Goal: Task Accomplishment & Management: Manage account settings

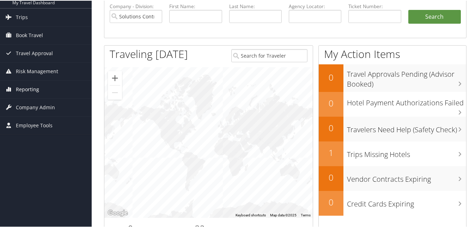
scroll to position [56, 0]
click at [28, 105] on span "Company Admin" at bounding box center [35, 107] width 39 height 18
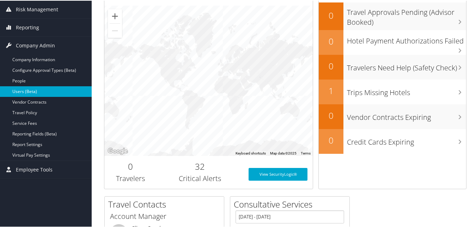
scroll to position [121, 0]
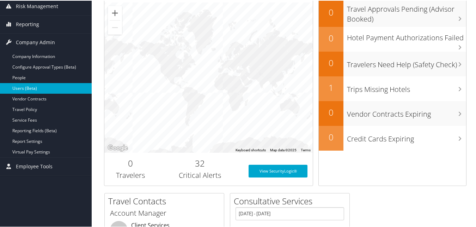
click at [39, 89] on link "Users (Beta)" at bounding box center [46, 87] width 92 height 11
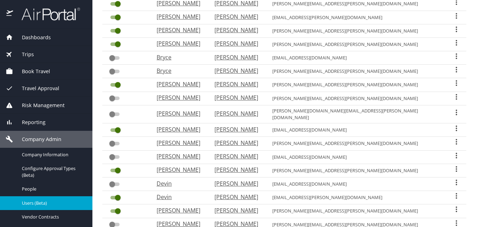
scroll to position [142, 0]
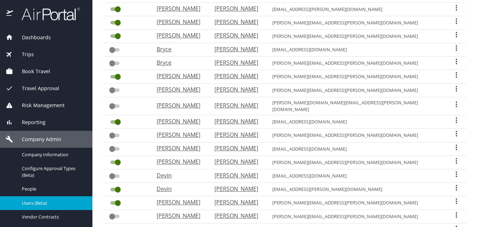
click at [200, 73] on p "David" at bounding box center [179, 76] width 44 height 8
select select "US"
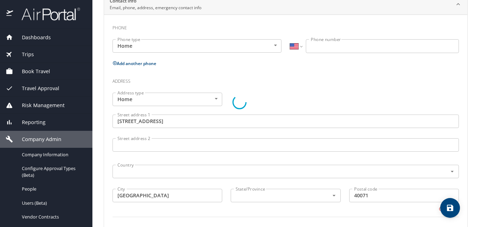
type input "David"
type input "Matthew"
type input "Mudd"
type input "Male"
type input "United States of America"
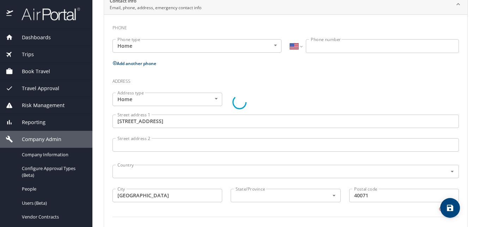
type input "Kentucky"
type input "United States of America"
type input "Kentucky"
select select "US"
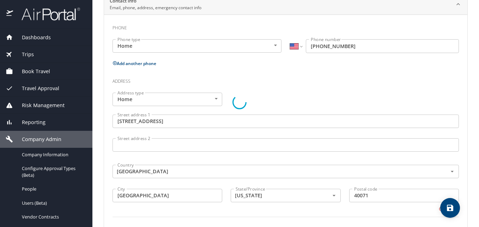
select select "US"
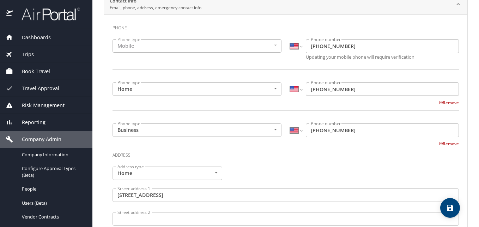
scroll to position [132, 0]
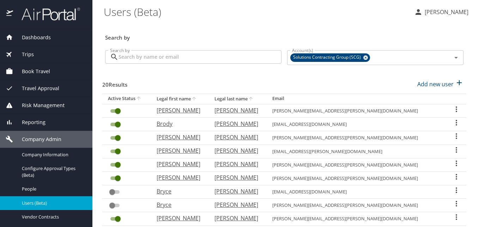
click at [29, 37] on span "Dashboards" at bounding box center [32, 38] width 38 height 8
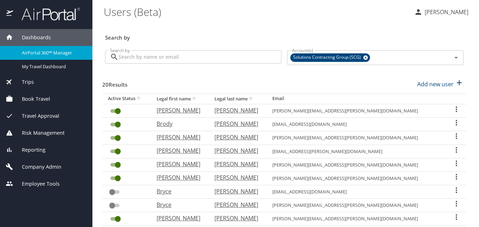
click at [35, 37] on span "Dashboards" at bounding box center [32, 38] width 38 height 8
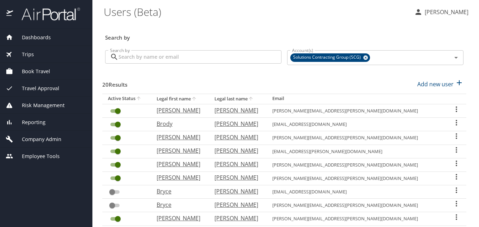
click at [35, 37] on span "Dashboards" at bounding box center [32, 38] width 38 height 8
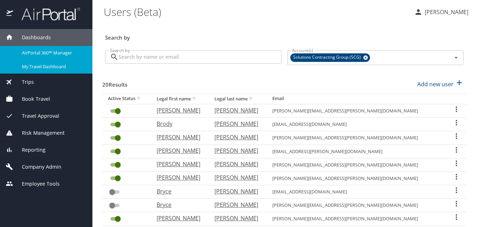
click at [31, 68] on span "My Travel Dashboard" at bounding box center [53, 66] width 62 height 7
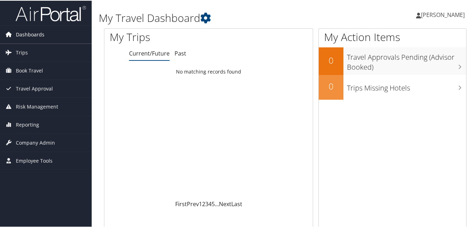
click at [26, 37] on span "Dashboards" at bounding box center [30, 34] width 29 height 18
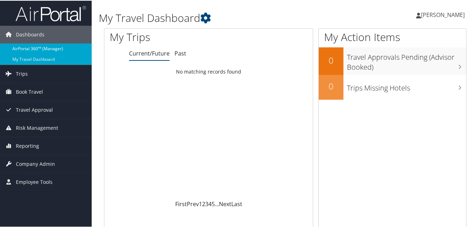
click at [26, 51] on link "AirPortal 360™ (Manager)" at bounding box center [46, 48] width 92 height 11
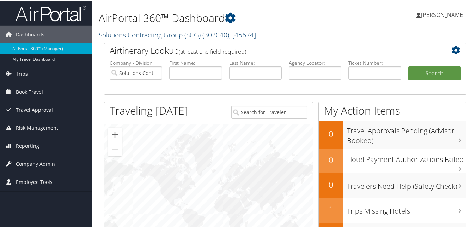
click at [218, 35] on span "( 302040 )" at bounding box center [216, 34] width 27 height 10
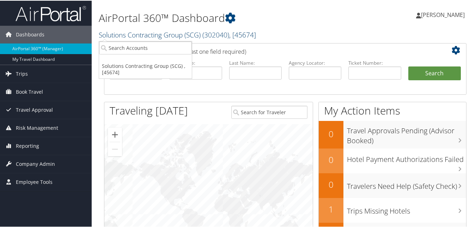
click at [254, 34] on span ", [ 45674 ]" at bounding box center [242, 34] width 27 height 10
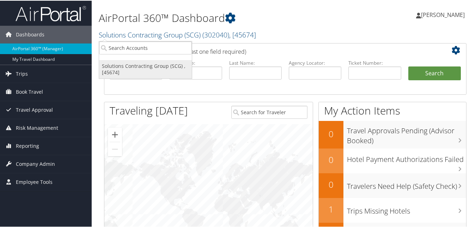
click at [132, 71] on link "Solutions Contracting Group (SCG) , [45674]" at bounding box center [145, 68] width 93 height 18
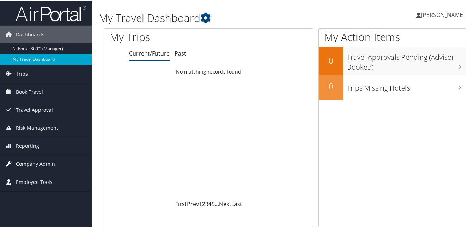
click at [34, 163] on span "Company Admin" at bounding box center [35, 163] width 39 height 18
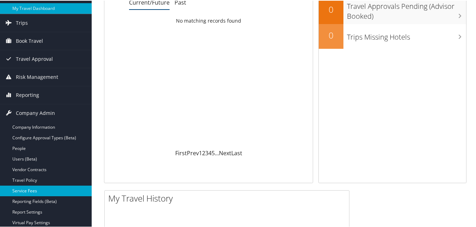
scroll to position [54, 0]
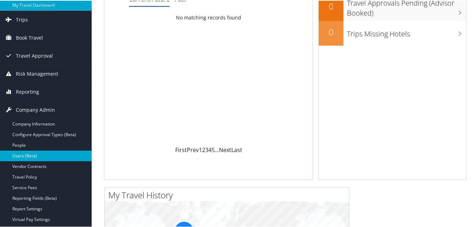
click at [24, 158] on link "Users (Beta)" at bounding box center [46, 155] width 92 height 11
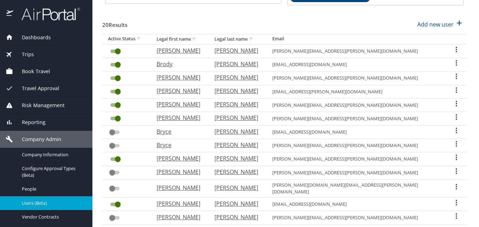
scroll to position [114, 0]
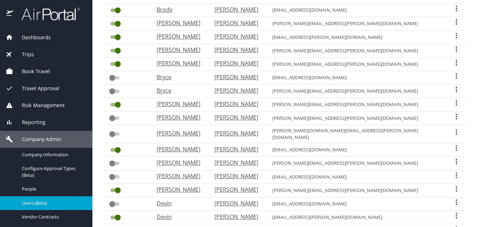
click at [452, 128] on icon "User Search Table" at bounding box center [456, 132] width 8 height 8
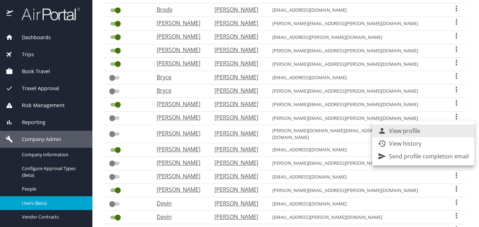
click at [154, 146] on div at bounding box center [239, 113] width 479 height 227
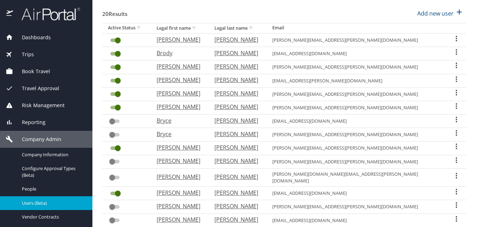
scroll to position [68, 0]
